Goal: Find contact information: Obtain details needed to contact an individual or organization

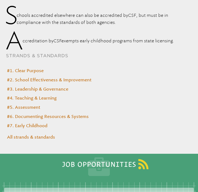
scroll to position [2774, 0]
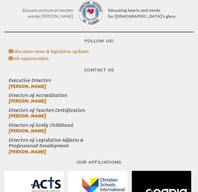
drag, startPoint x: 34, startPoint y: 178, endPoint x: 64, endPoint y: 180, distance: 29.6
copy span "P.O. Box 727"
copy span "Lecanto"
drag, startPoint x: 68, startPoint y: 179, endPoint x: 89, endPoint y: 181, distance: 21.0
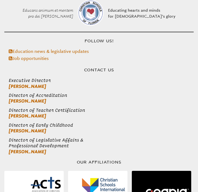
drag, startPoint x: 90, startPoint y: 178, endPoint x: 113, endPoint y: 180, distance: 22.9
copy span "FL 34460"
